Goal: Information Seeking & Learning: Learn about a topic

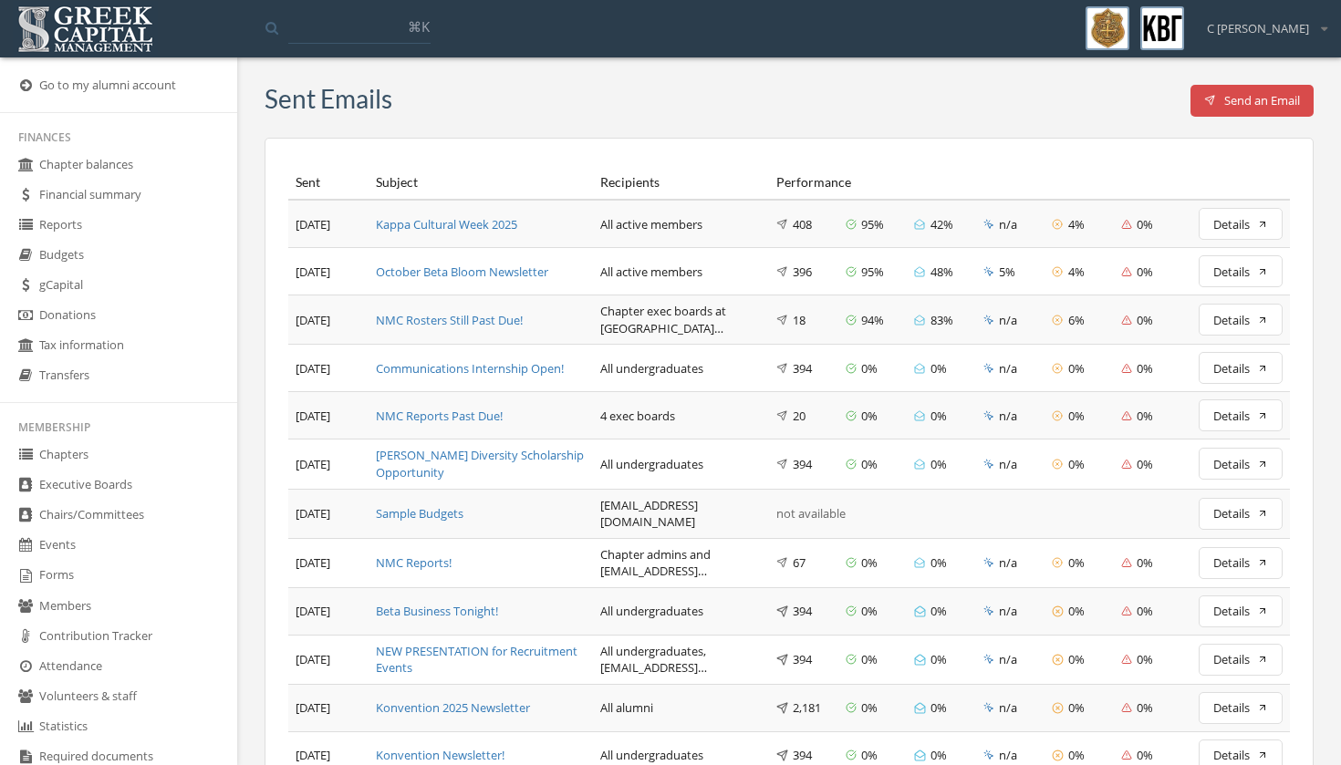
scroll to position [373, 0]
click at [444, 216] on div "Kappa Cultural Week 2025" at bounding box center [481, 224] width 210 height 17
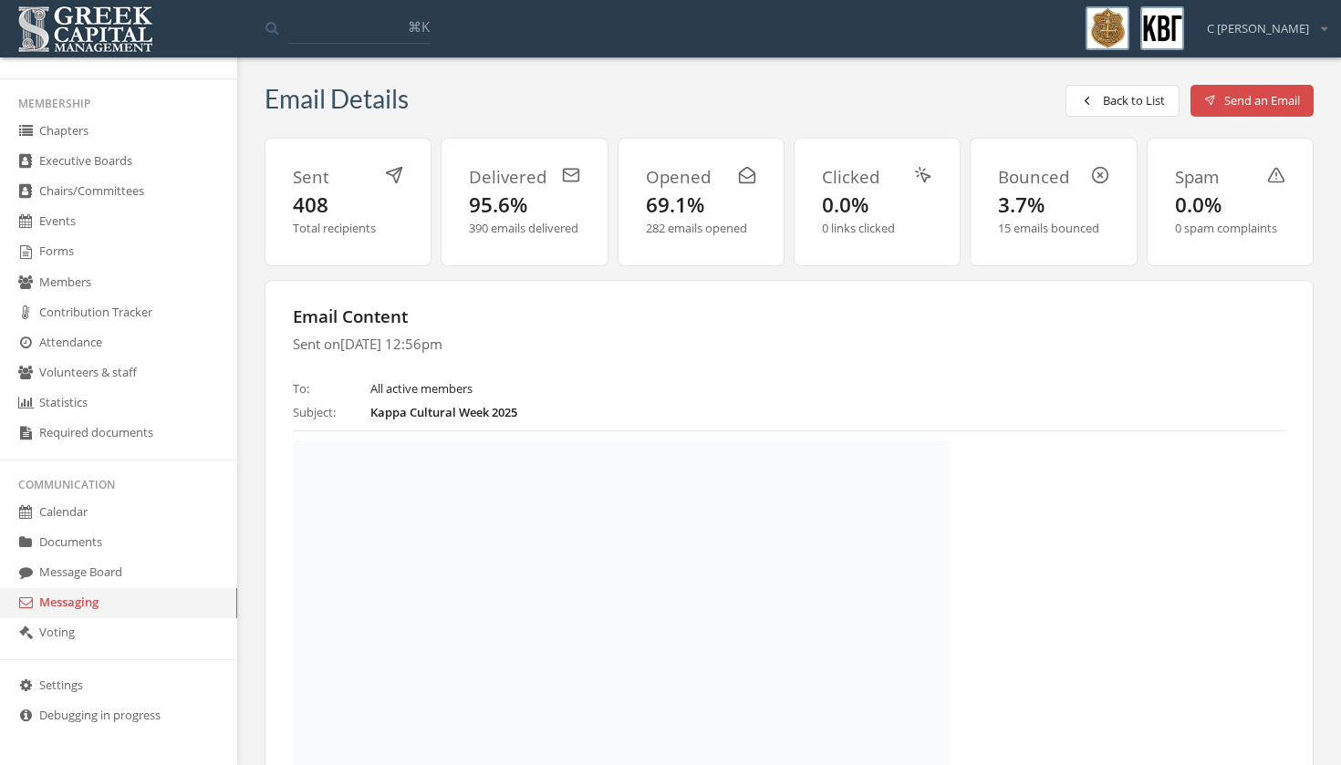
scroll to position [373, 0]
click at [111, 594] on link "Messaging" at bounding box center [118, 603] width 237 height 30
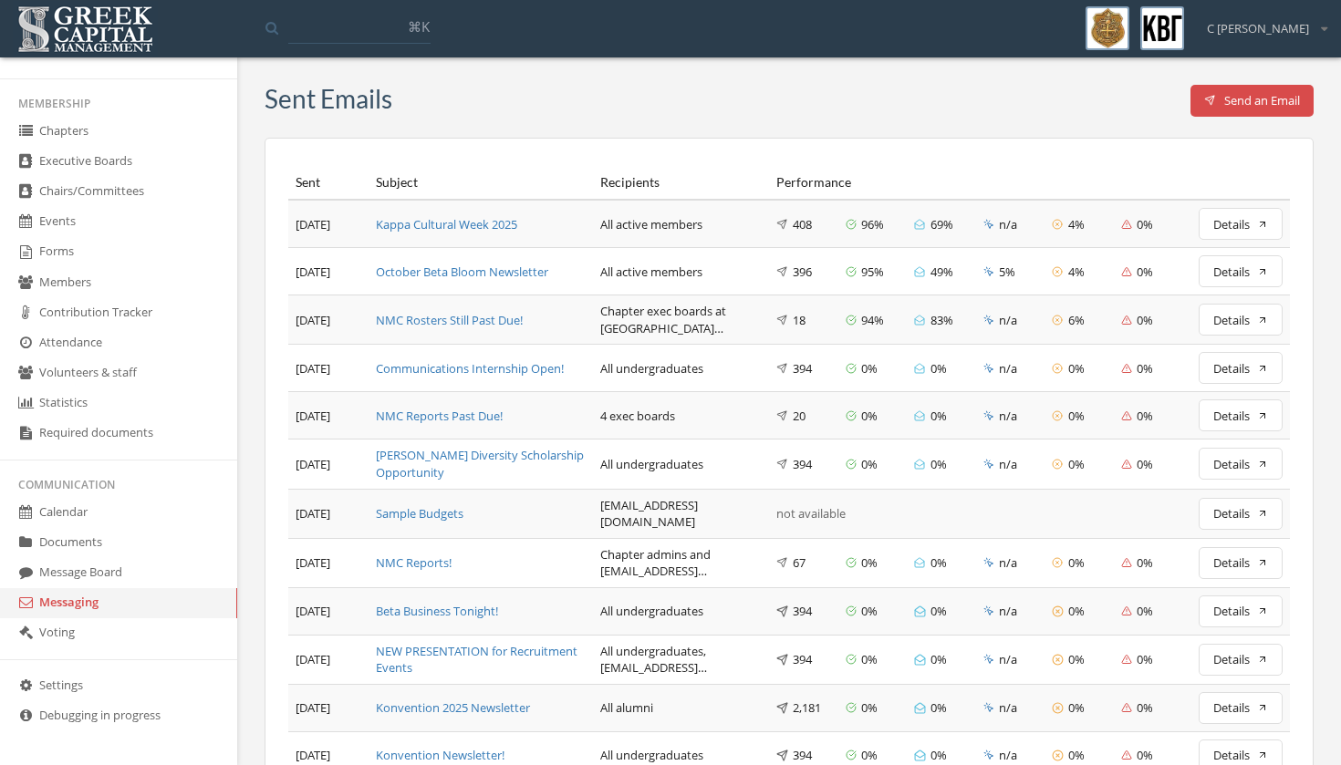
click at [429, 281] on div "October Beta Bloom Newsletter" at bounding box center [481, 272] width 210 height 17
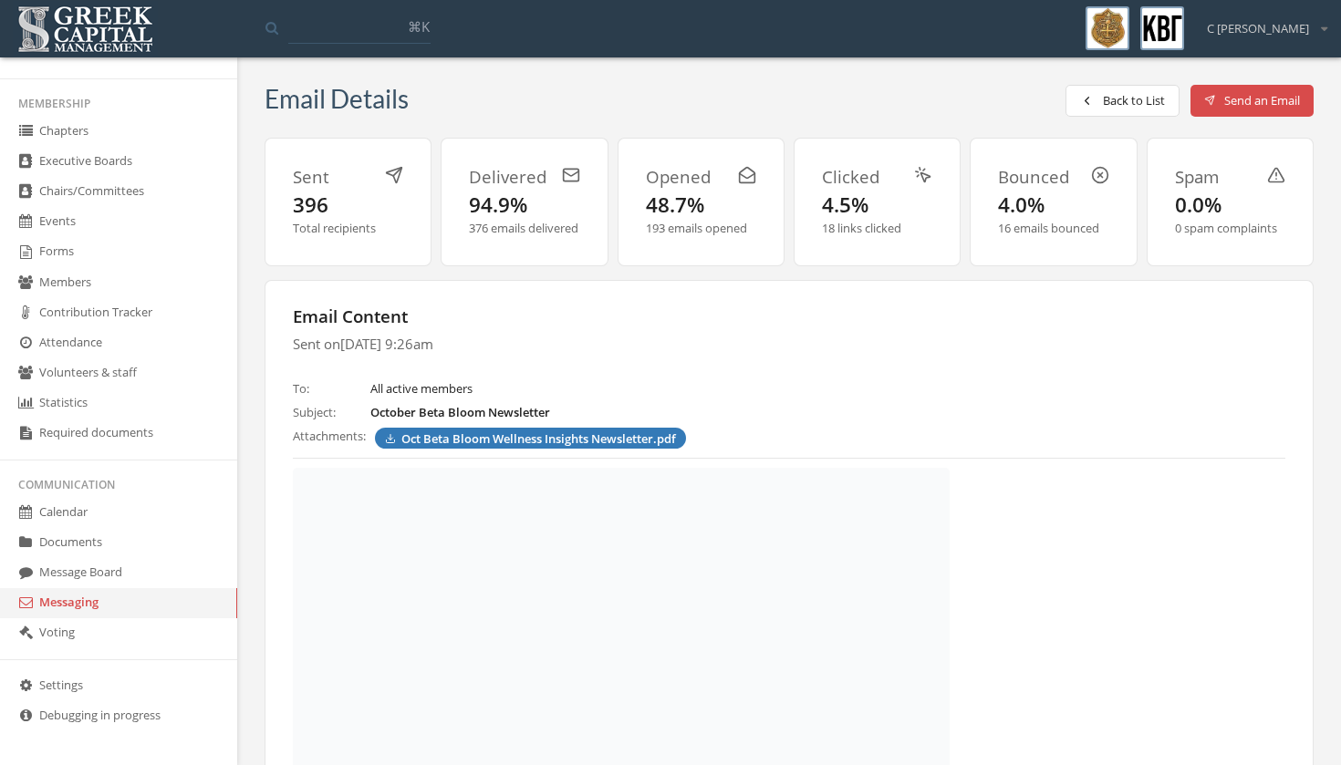
click at [110, 597] on link "Messaging" at bounding box center [118, 603] width 237 height 30
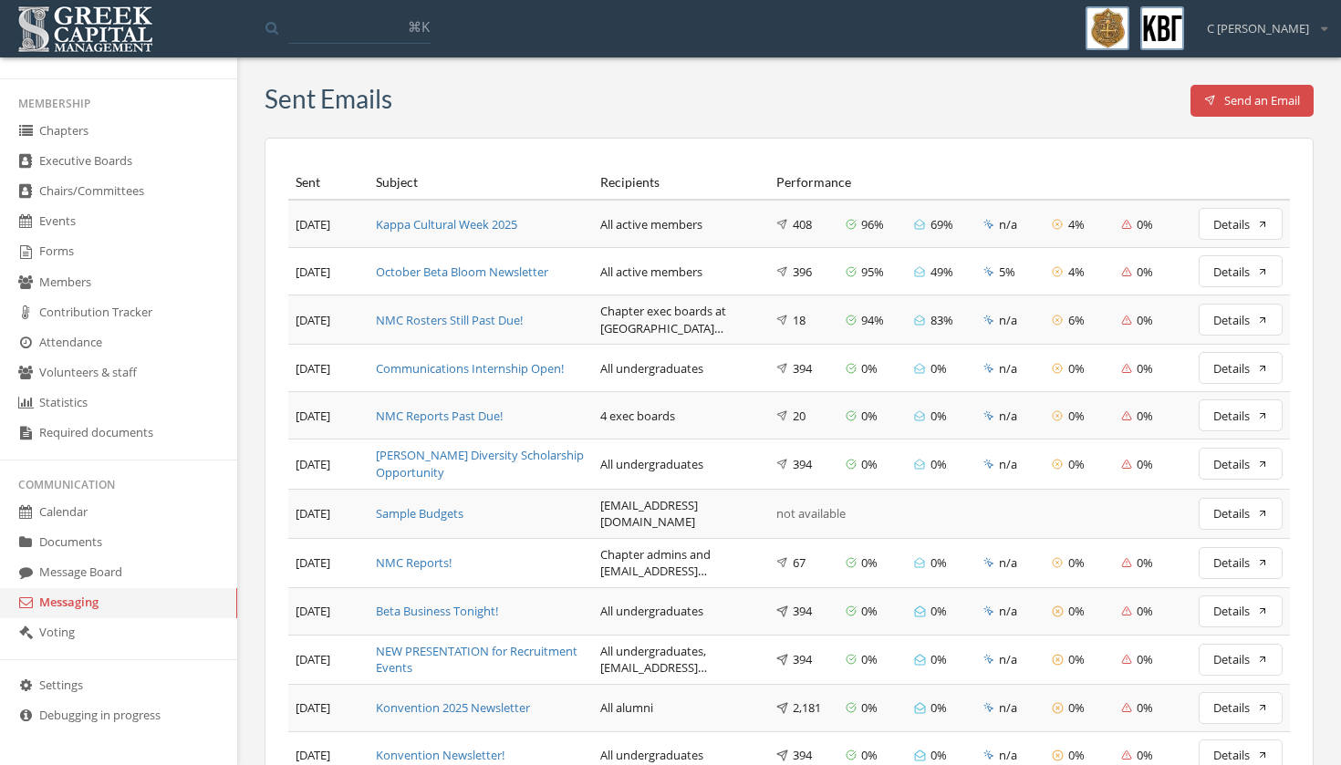
click at [481, 315] on div "NMC Rosters Still Past Due!" at bounding box center [481, 320] width 210 height 17
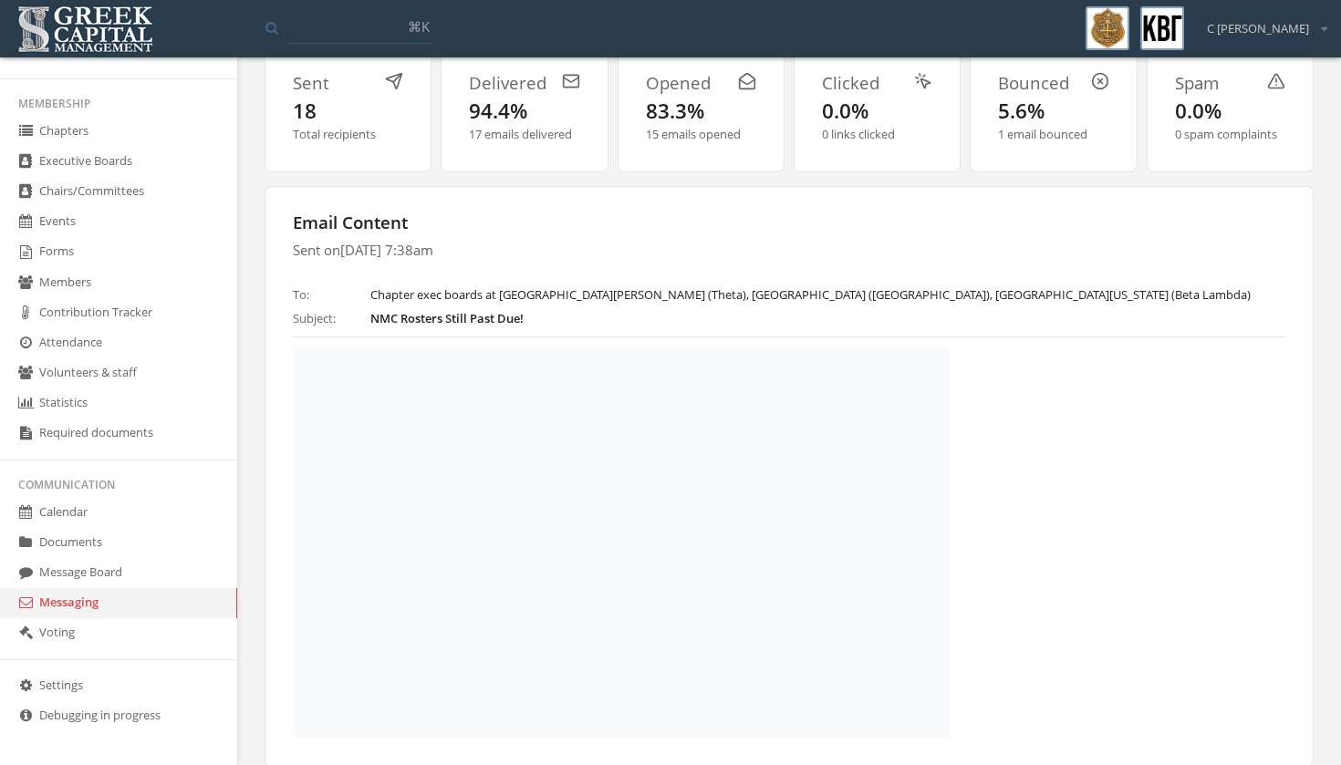
scroll to position [373, 0]
click at [130, 597] on link "Messaging" at bounding box center [118, 603] width 237 height 30
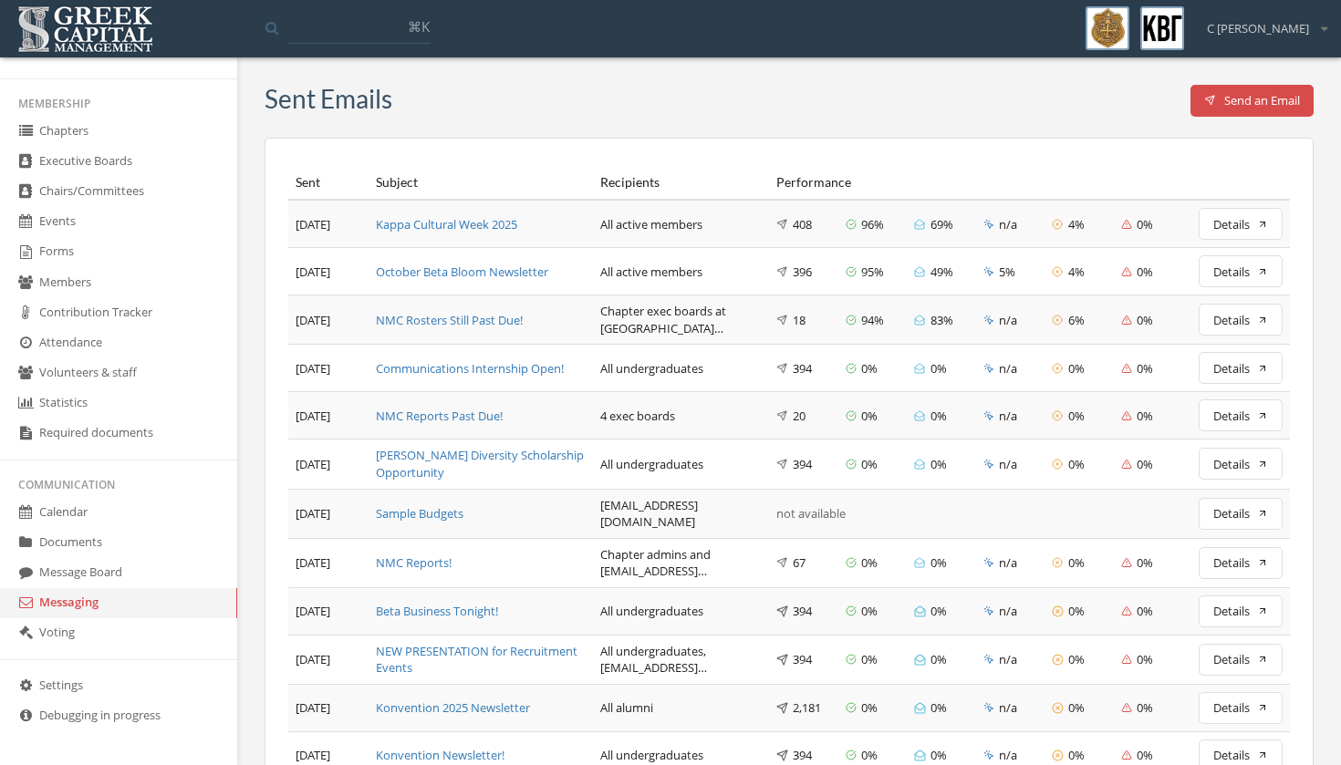
click at [474, 216] on div "Kappa Cultural Week 2025" at bounding box center [481, 224] width 210 height 17
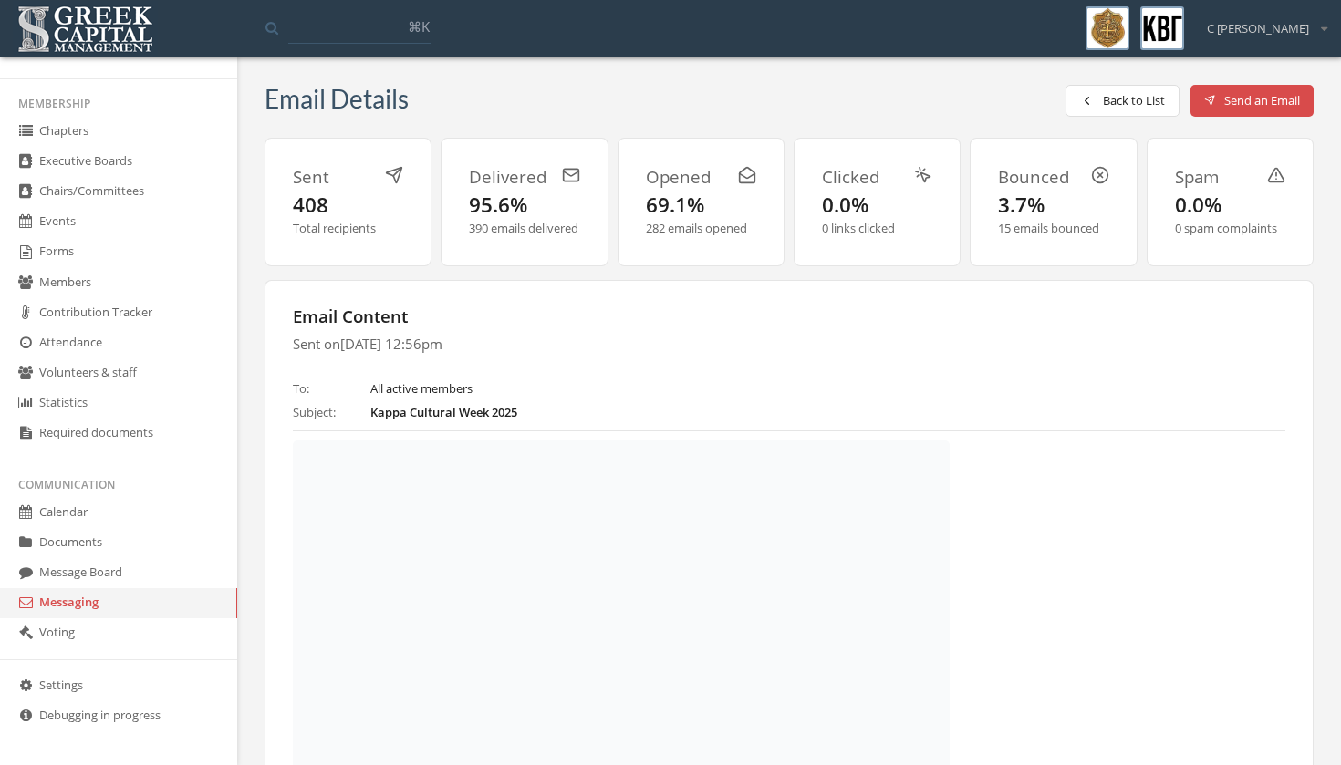
click at [90, 599] on link "Messaging" at bounding box center [118, 603] width 237 height 30
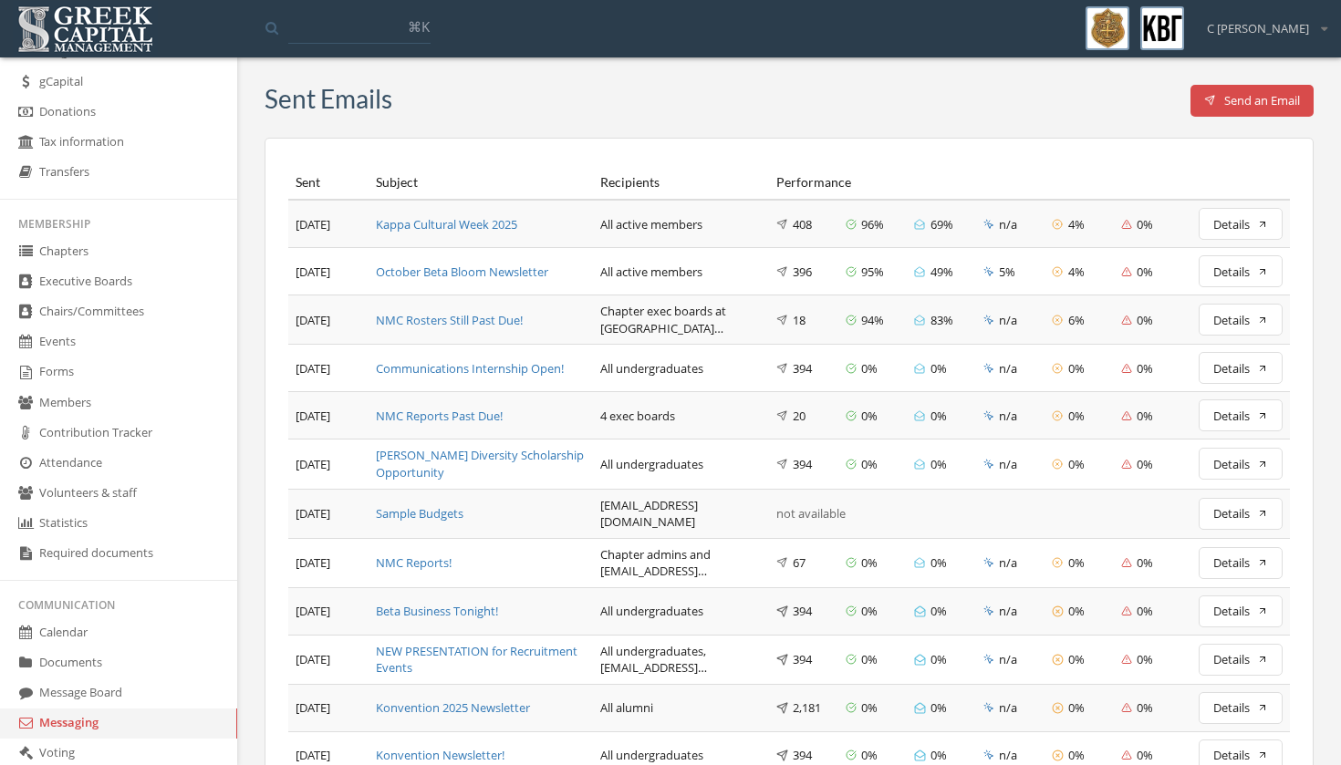
scroll to position [201, 0]
click at [106, 651] on link "Calendar" at bounding box center [118, 636] width 237 height 30
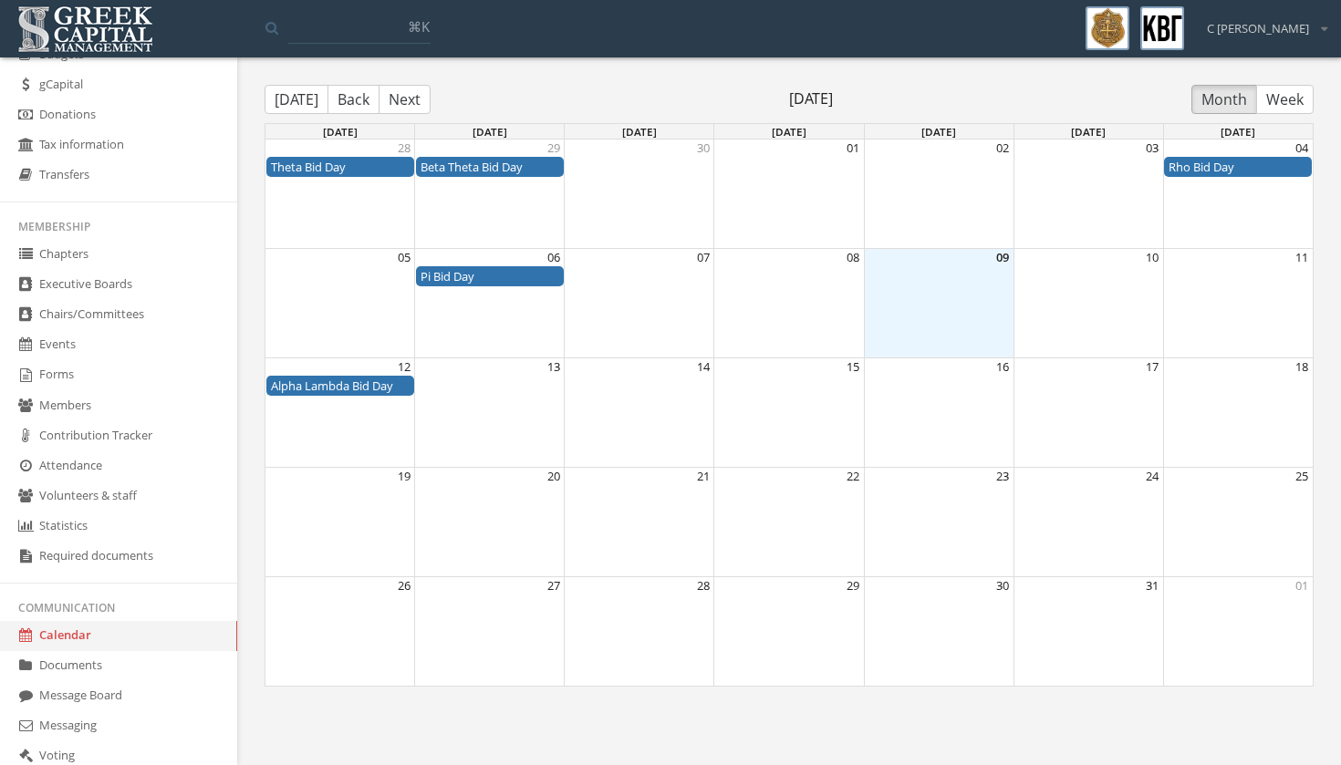
click at [400, 93] on button "Next" at bounding box center [405, 99] width 52 height 29
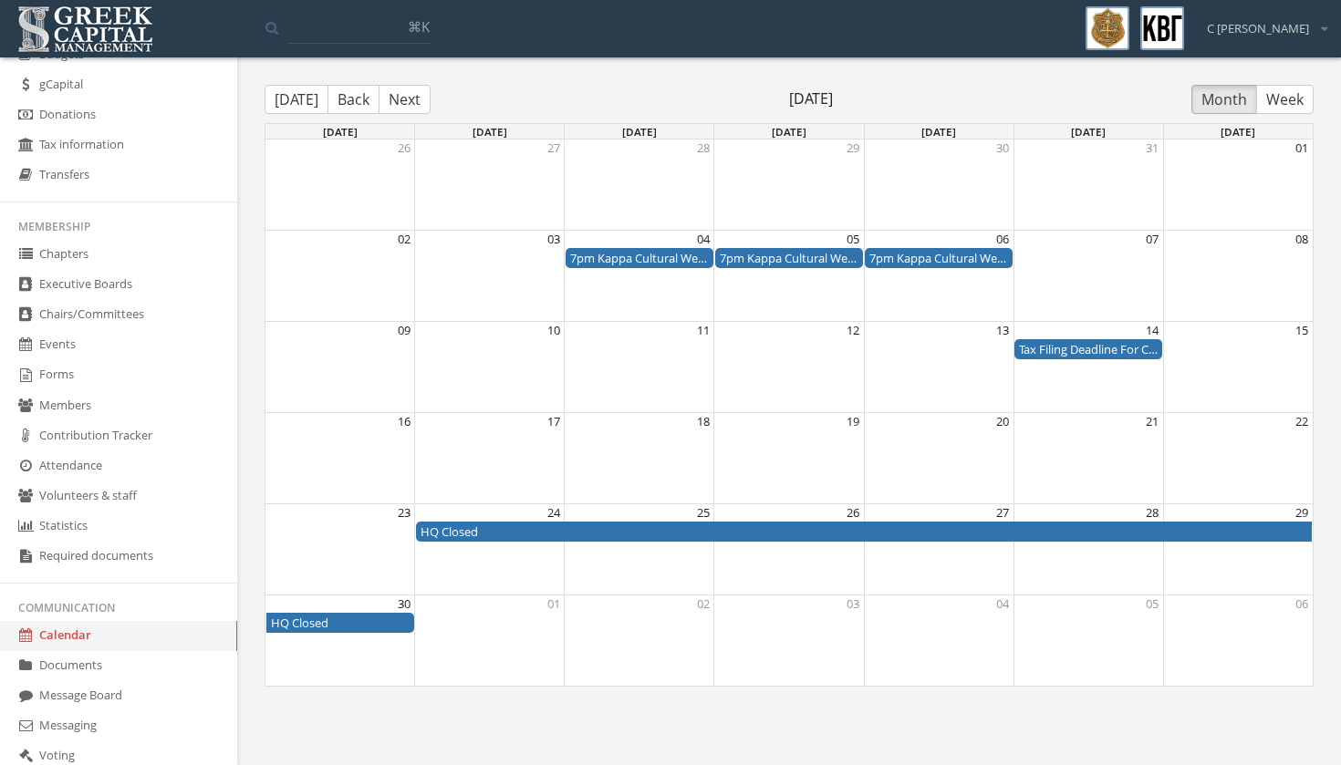
click at [400, 93] on button "Next" at bounding box center [405, 99] width 52 height 29
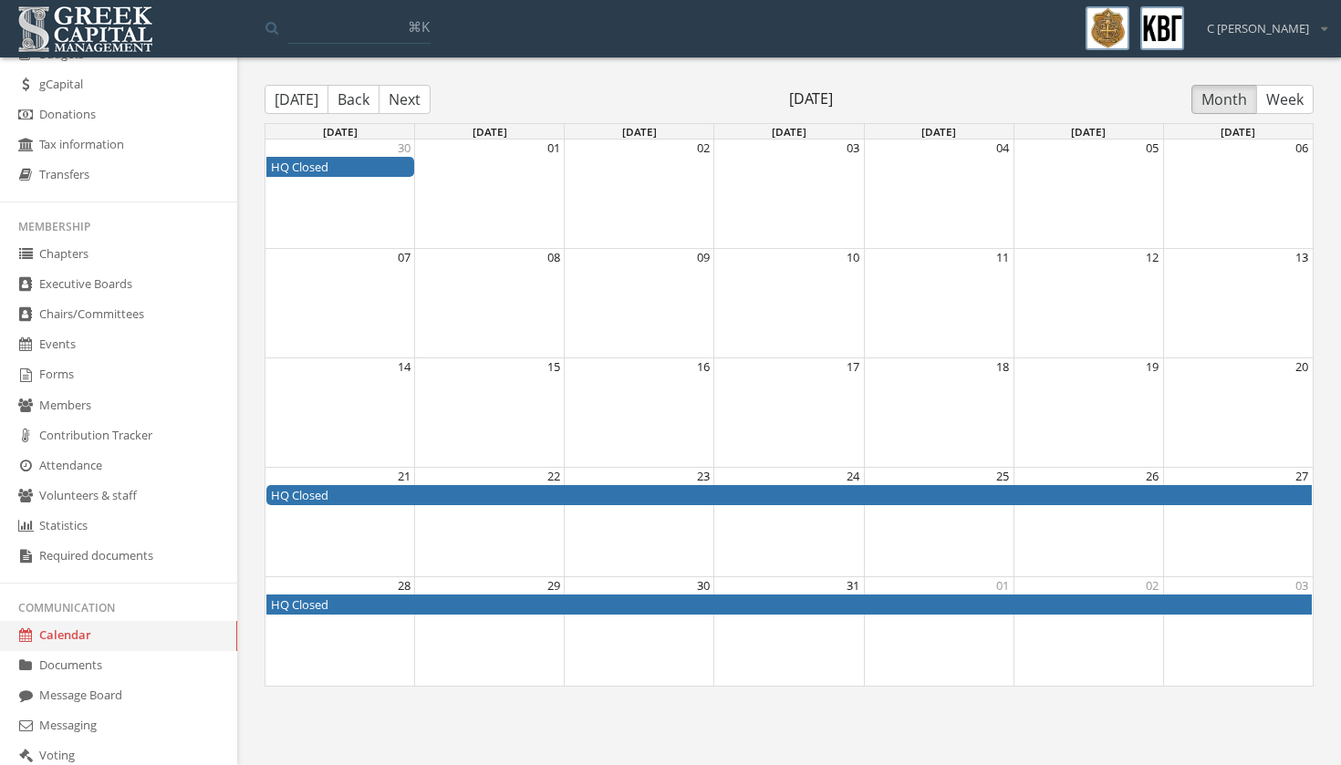
click at [309, 97] on button "Today" at bounding box center [297, 99] width 64 height 29
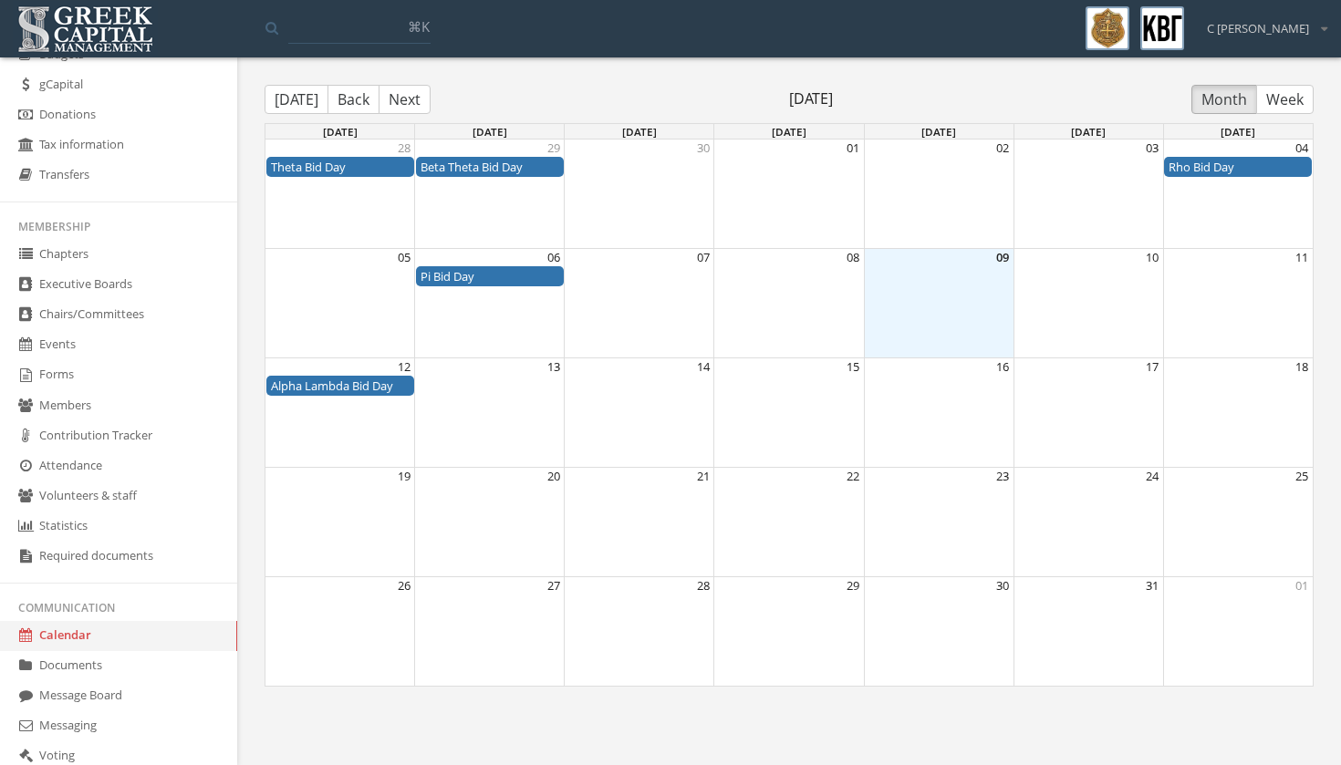
click at [386, 94] on button "Next" at bounding box center [405, 99] width 52 height 29
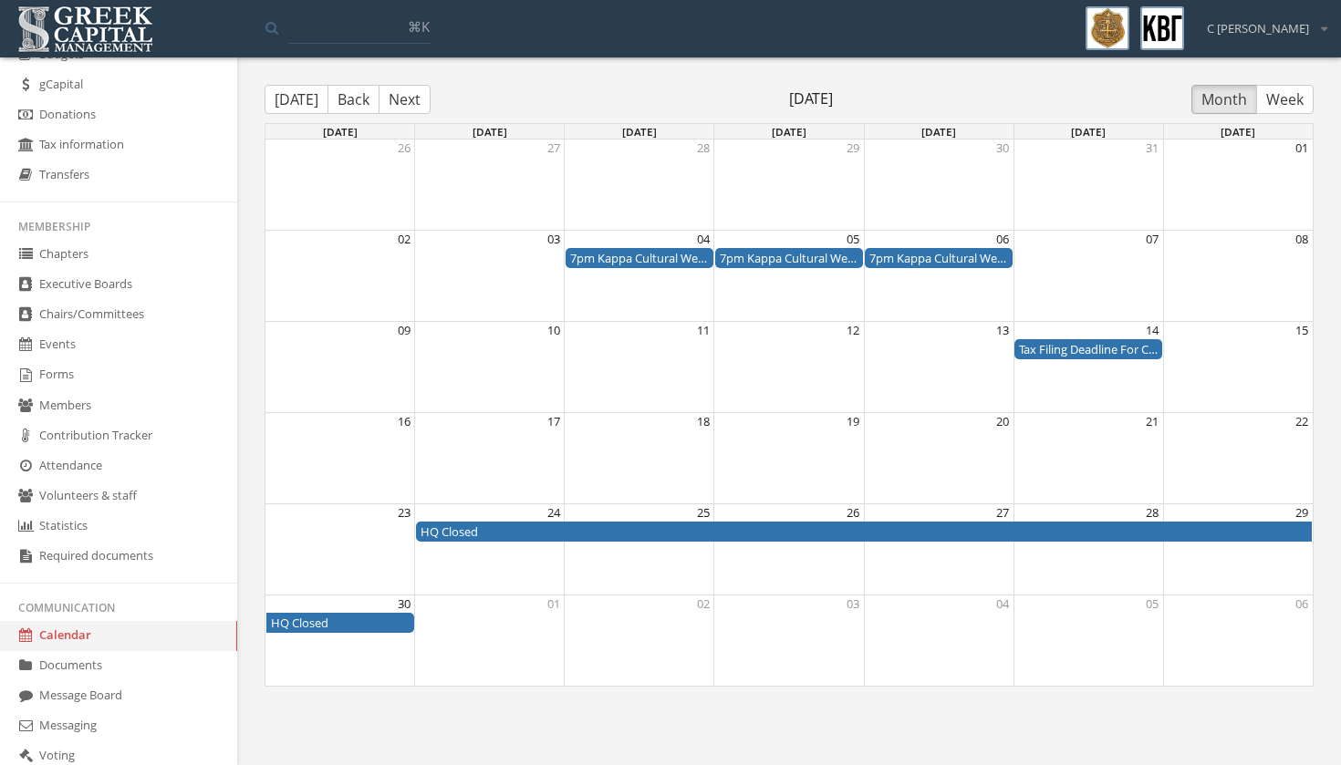
click at [665, 256] on div "7pm Kappa Cultural Week - Night 1" at bounding box center [639, 258] width 139 height 17
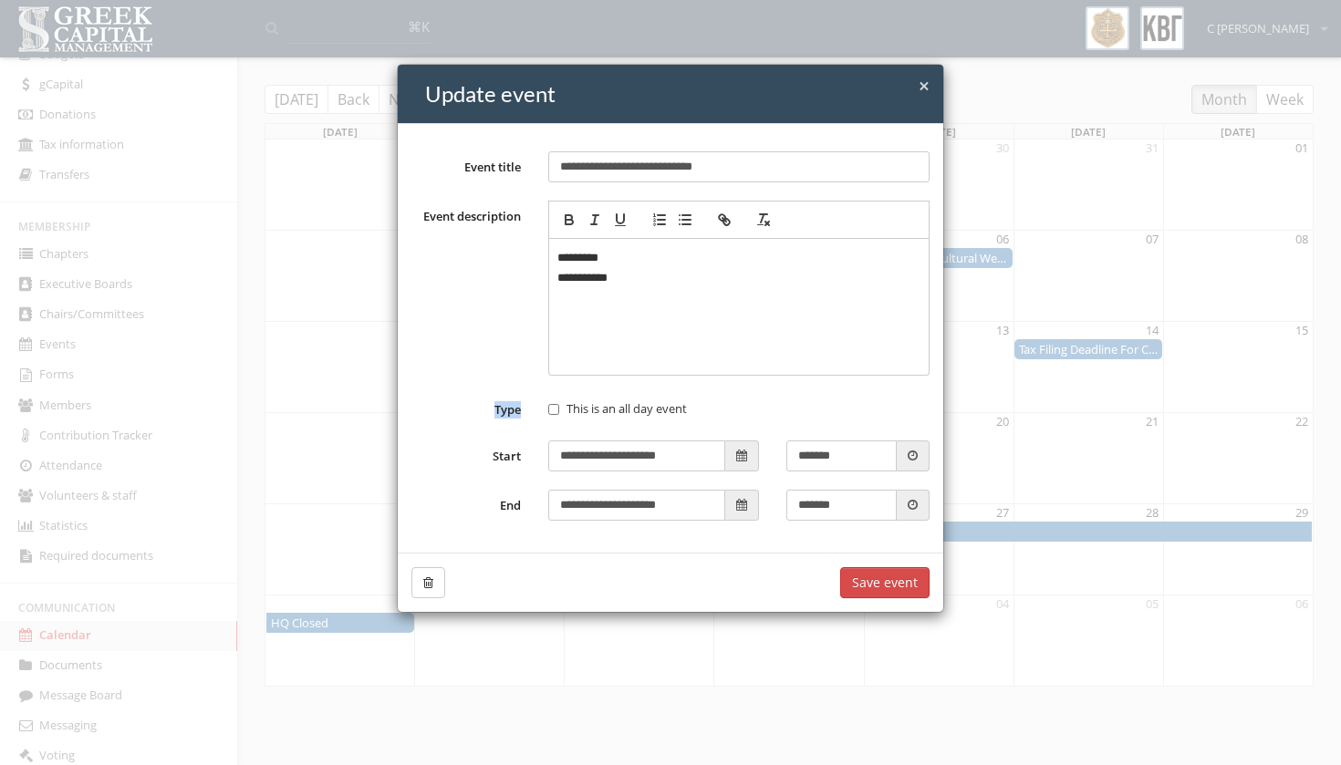
click at [665, 256] on div "**********" at bounding box center [670, 338] width 545 height 429
click at [925, 87] on span "×" at bounding box center [924, 86] width 11 height 26
